Goal: Find specific page/section: Find specific page/section

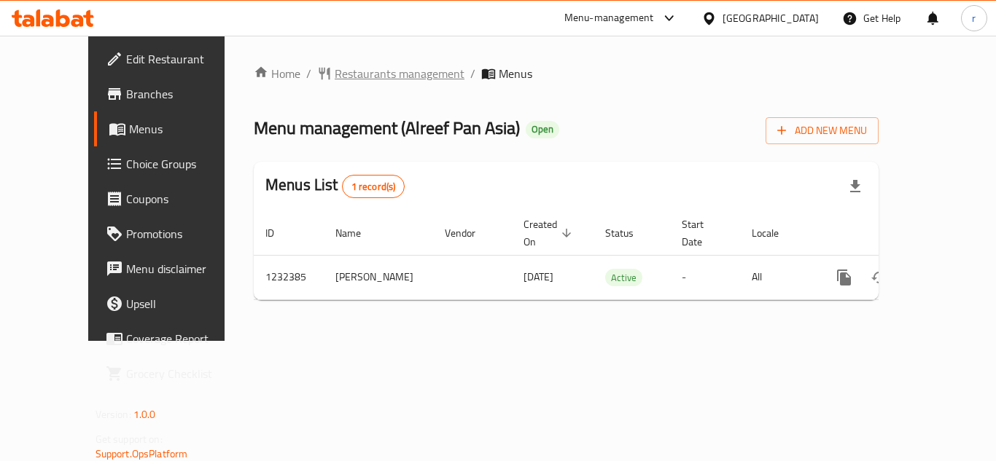
click at [335, 75] on span "Restaurants management" at bounding box center [400, 73] width 130 height 17
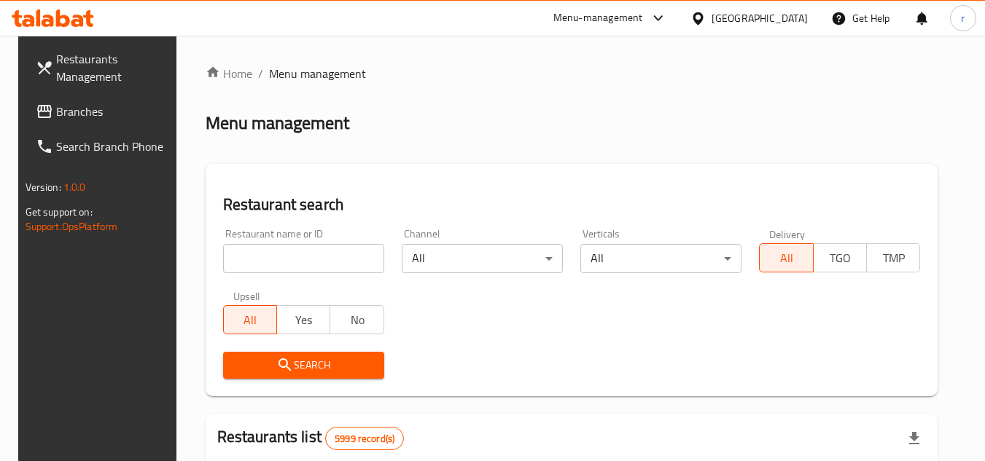
drag, startPoint x: 257, startPoint y: 262, endPoint x: 294, endPoint y: 272, distance: 38.4
click at [257, 262] on input "search" at bounding box center [303, 258] width 161 height 29
paste input "1237"
type input "1237"
click at [305, 359] on span "Search" at bounding box center [304, 365] width 138 height 18
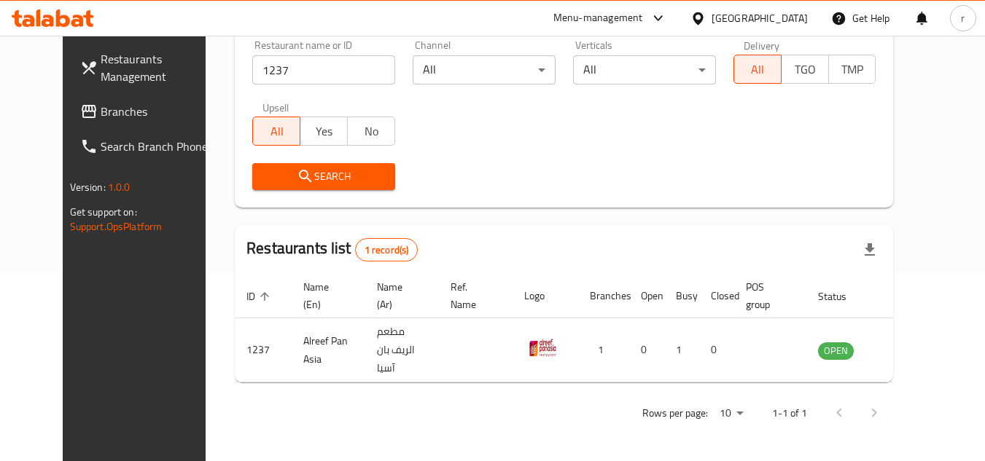
scroll to position [176, 0]
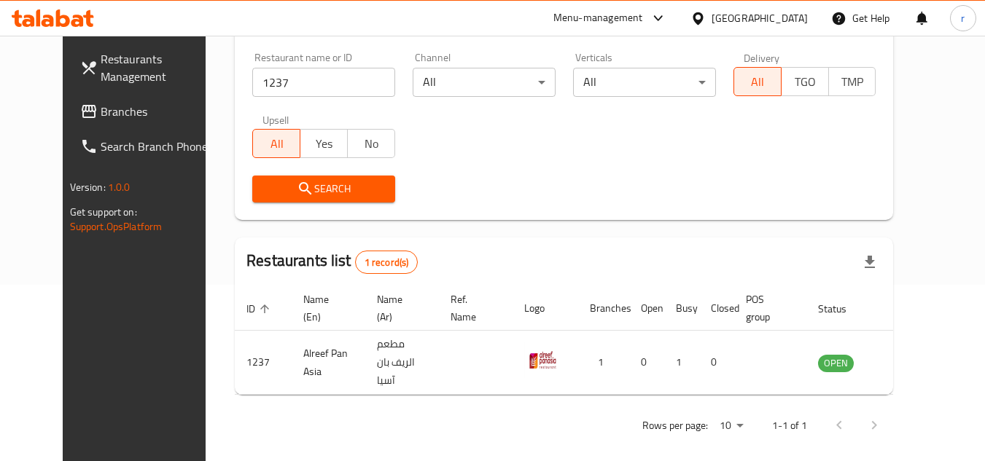
click at [795, 23] on div "Bahrain" at bounding box center [759, 18] width 96 height 16
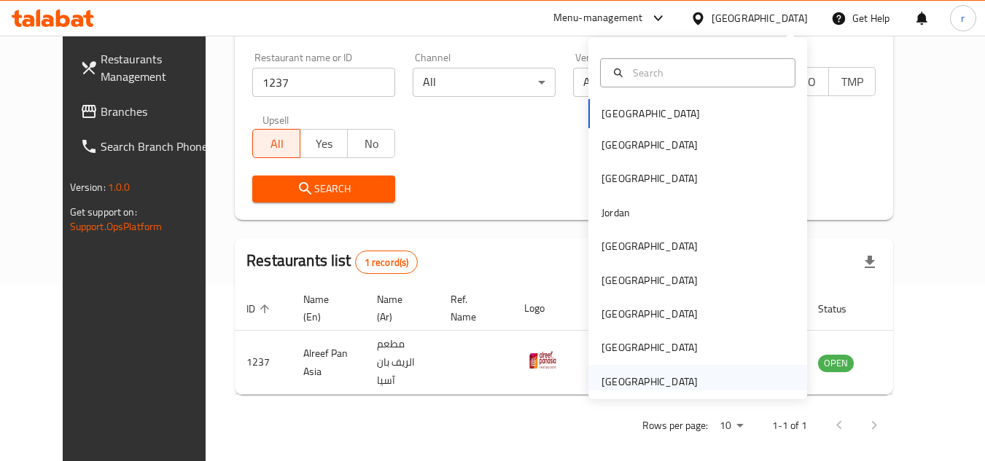
click at [671, 380] on div "[GEOGRAPHIC_DATA]" at bounding box center [649, 382] width 96 height 16
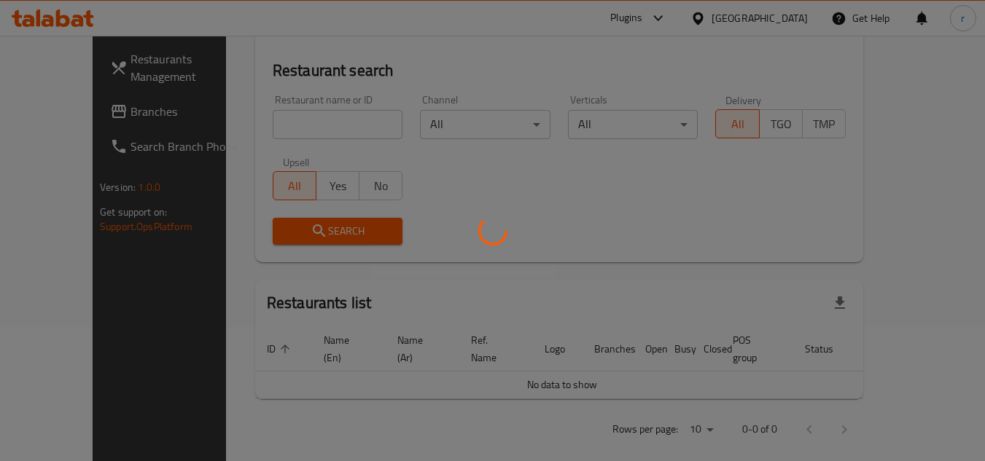
scroll to position [176, 0]
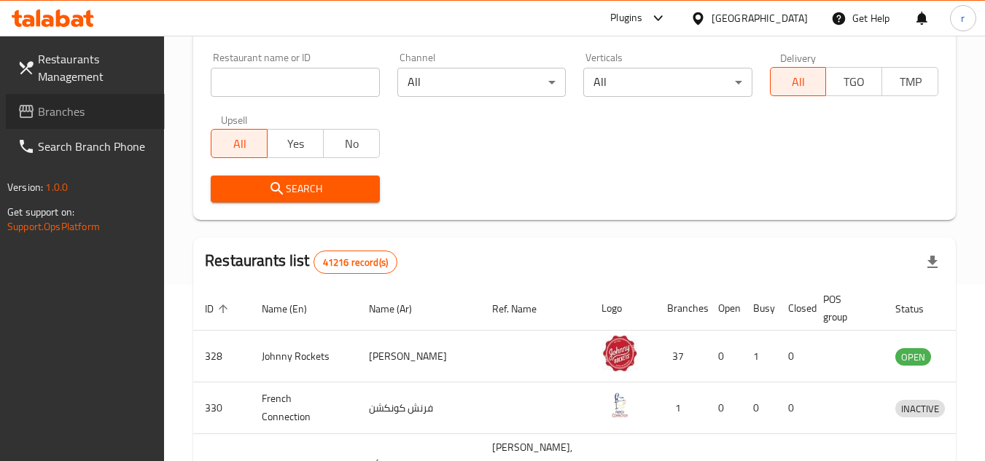
click at [63, 108] on span "Branches" at bounding box center [95, 111] width 115 height 17
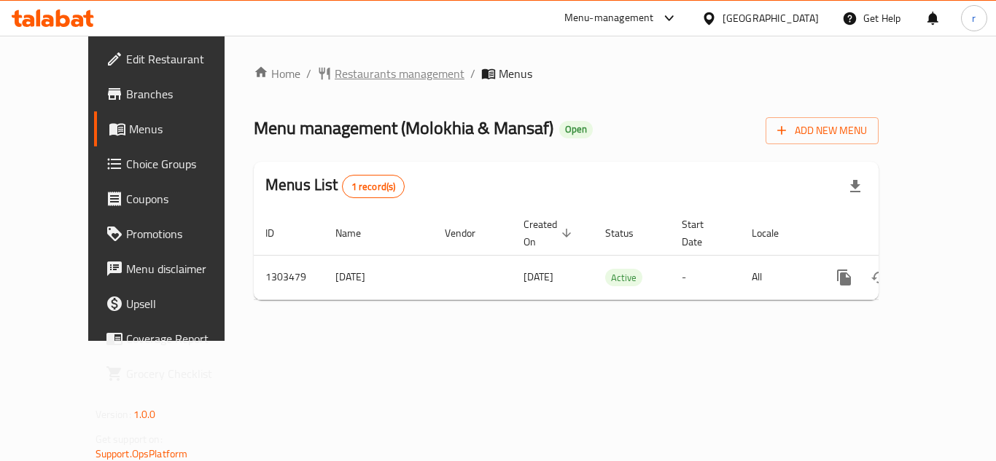
click at [335, 77] on span "Restaurants management" at bounding box center [400, 73] width 130 height 17
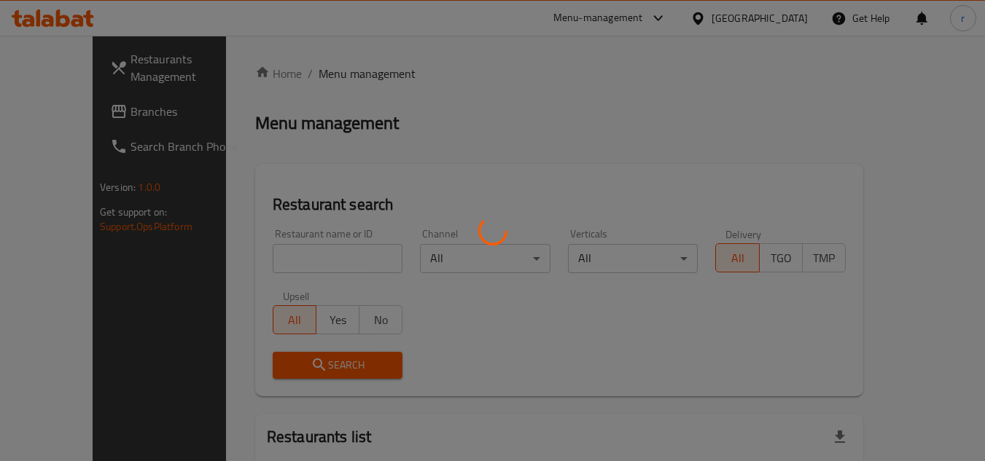
click at [302, 251] on div at bounding box center [492, 230] width 985 height 461
click at [305, 262] on div at bounding box center [492, 230] width 985 height 461
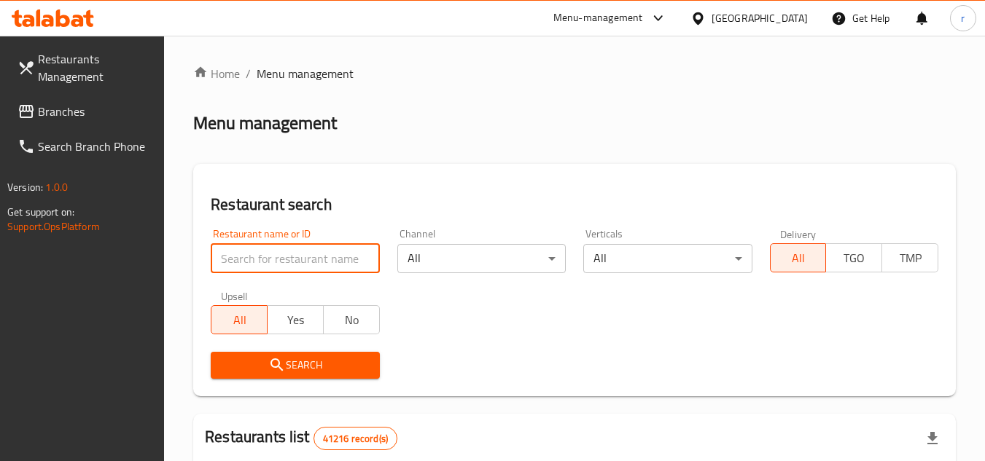
click at [312, 265] on input "search" at bounding box center [295, 258] width 168 height 29
paste input "702848"
type input "702848"
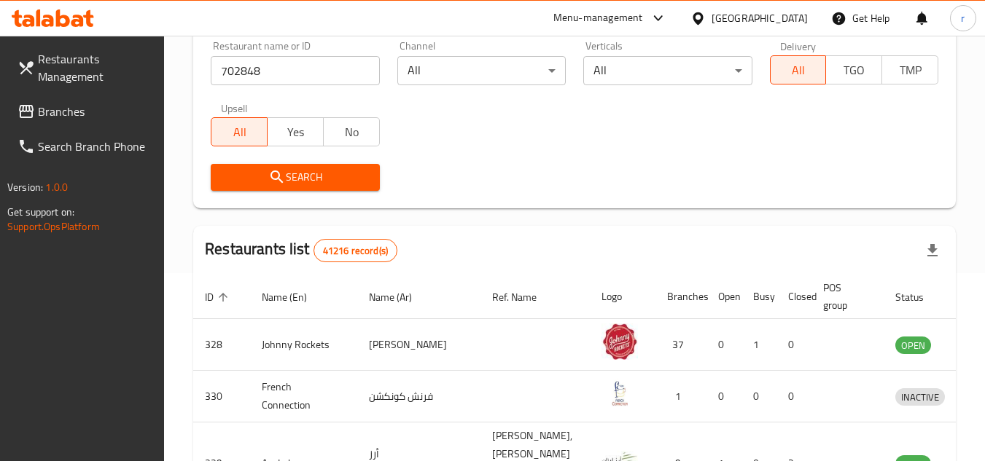
scroll to position [219, 0]
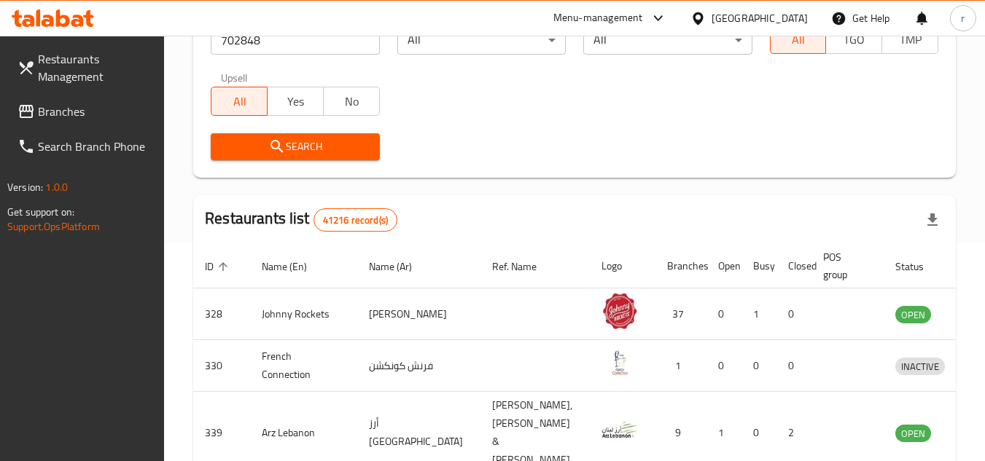
click at [326, 138] on span "Search" at bounding box center [294, 147] width 145 height 18
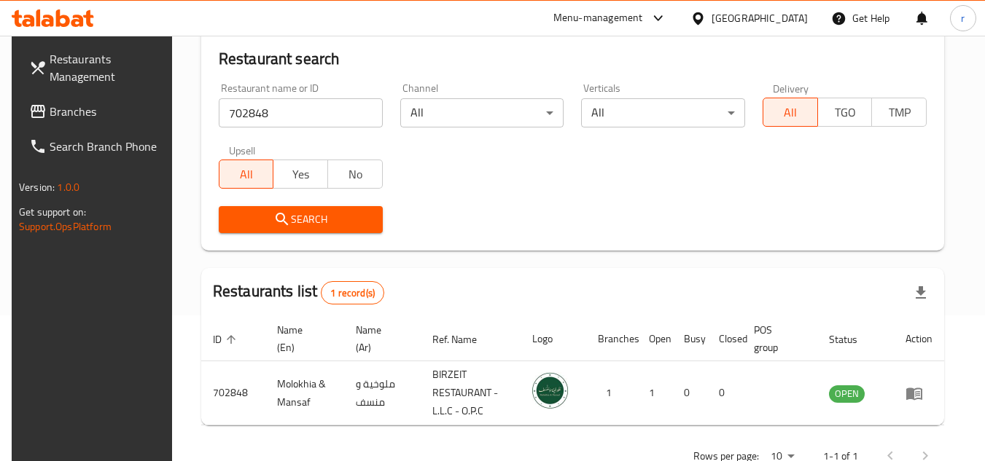
scroll to position [189, 0]
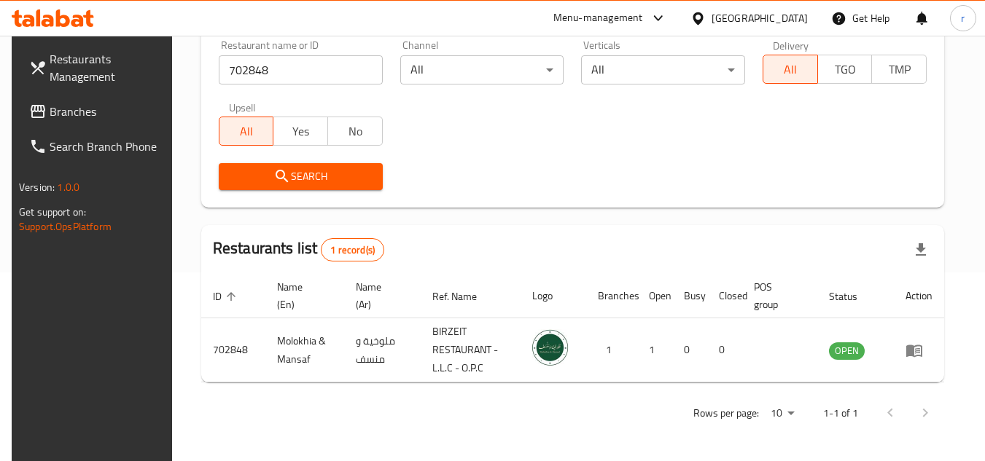
click at [105, 113] on span "Branches" at bounding box center [107, 111] width 115 height 17
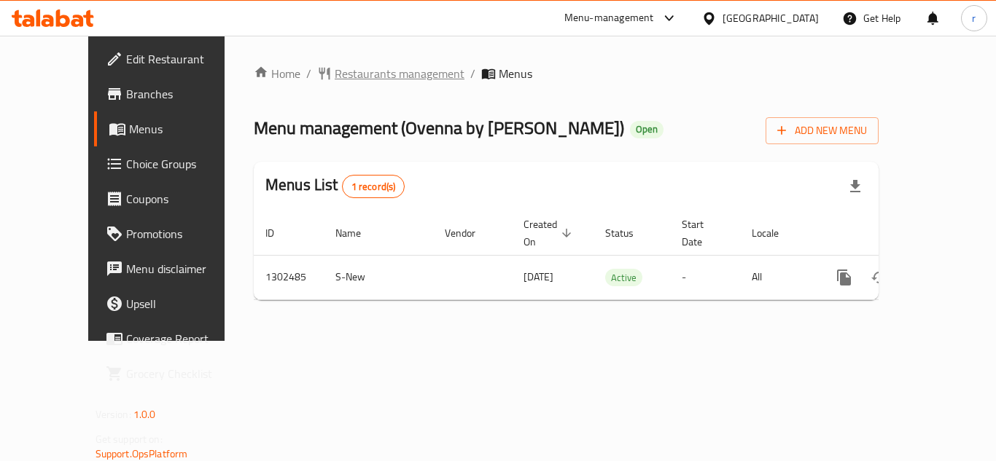
click at [340, 74] on span "Restaurants management" at bounding box center [400, 73] width 130 height 17
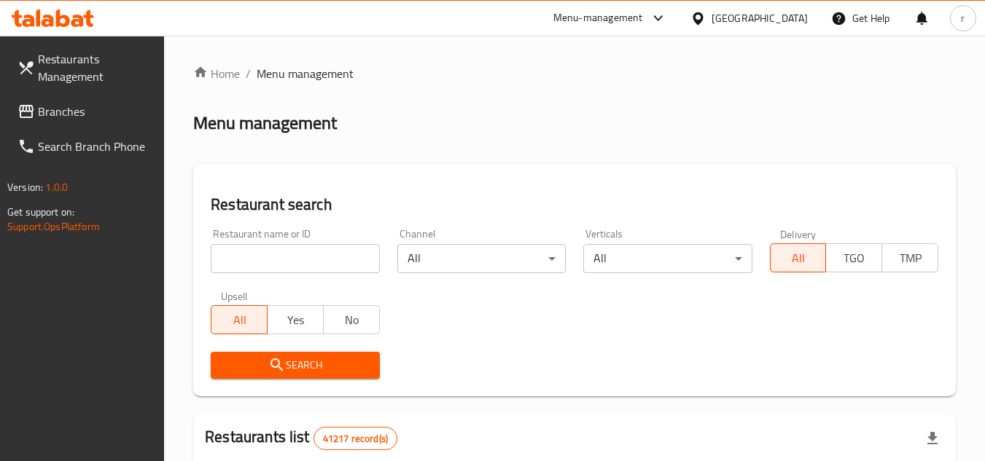
click at [335, 254] on input "search" at bounding box center [295, 258] width 168 height 29
paste input "702440"
type input "702440"
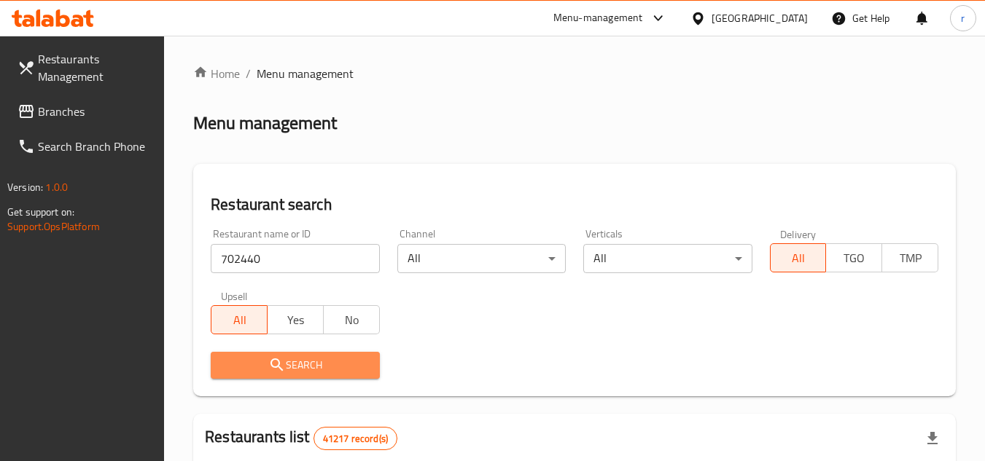
click at [314, 357] on span "Search" at bounding box center [294, 365] width 145 height 18
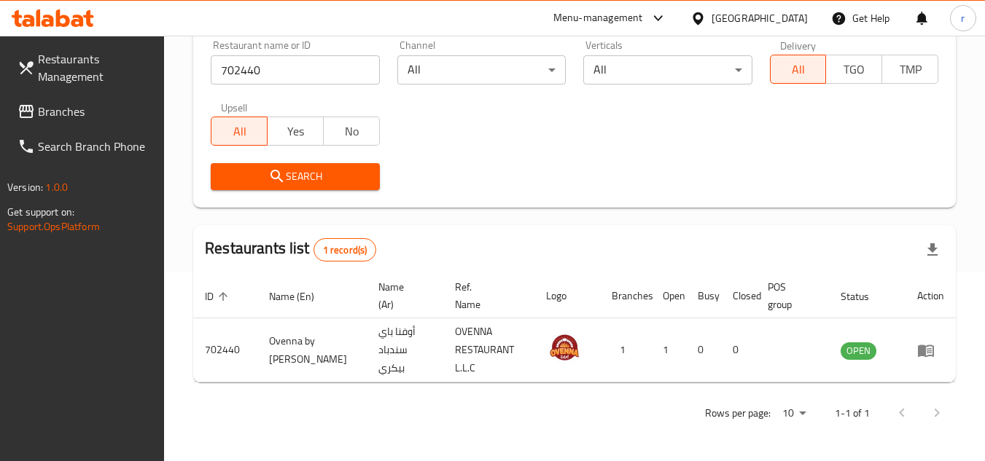
scroll to position [189, 0]
